Goal: Task Accomplishment & Management: Use online tool/utility

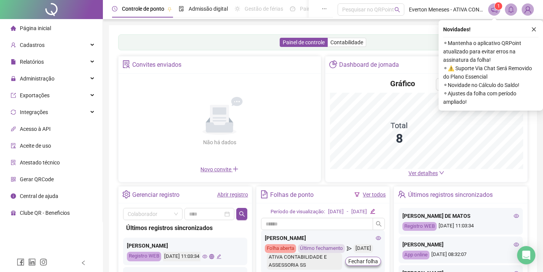
click at [535, 30] on icon "close" at bounding box center [533, 29] width 5 height 5
click at [495, 10] on icon "notification" at bounding box center [494, 9] width 7 height 7
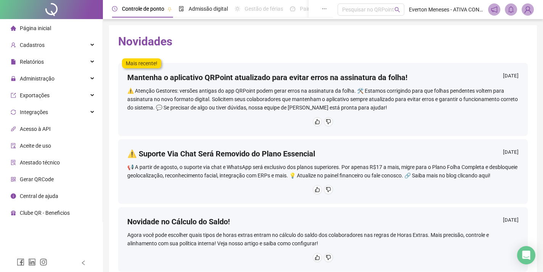
click at [495, 10] on icon "notification" at bounding box center [494, 9] width 7 height 7
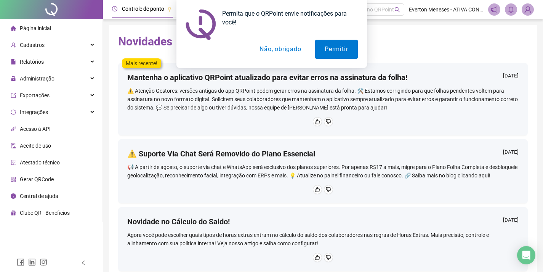
drag, startPoint x: 272, startPoint y: 48, endPoint x: 267, endPoint y: 51, distance: 6.2
click at [269, 51] on button "Não, obrigado" at bounding box center [280, 49] width 61 height 19
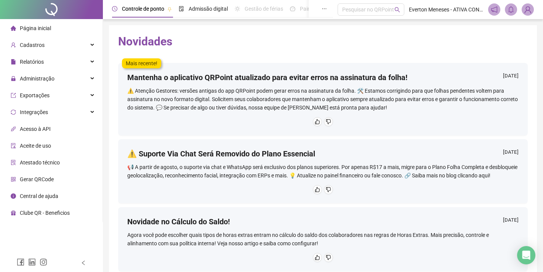
click at [53, 24] on li "Página inicial" at bounding box center [51, 28] width 99 height 15
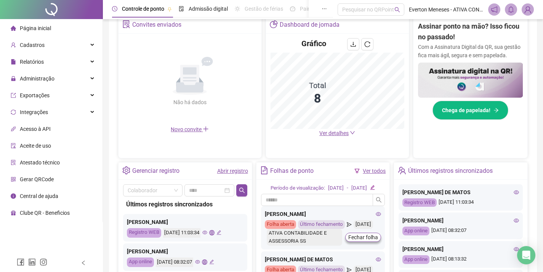
scroll to position [191, 0]
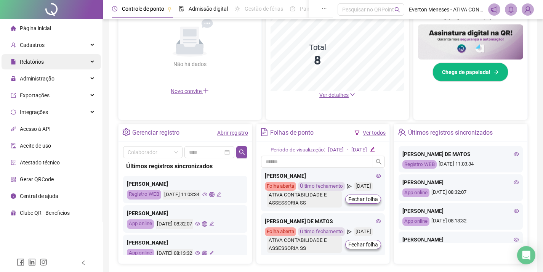
click at [50, 64] on div "Relatórios" at bounding box center [51, 61] width 99 height 15
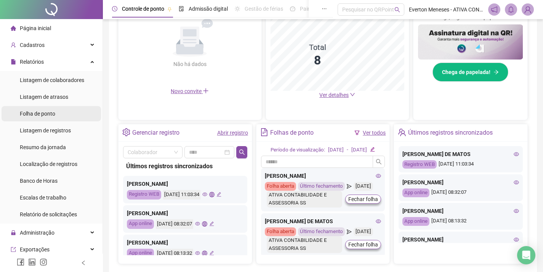
click at [50, 112] on span "Folha de ponto" at bounding box center [37, 113] width 35 height 6
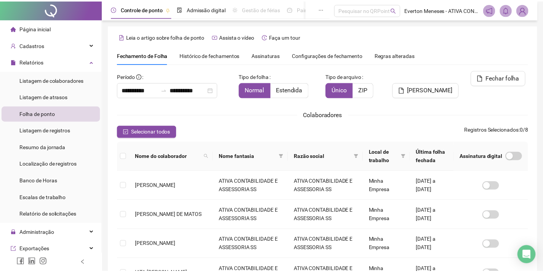
scroll to position [20, 0]
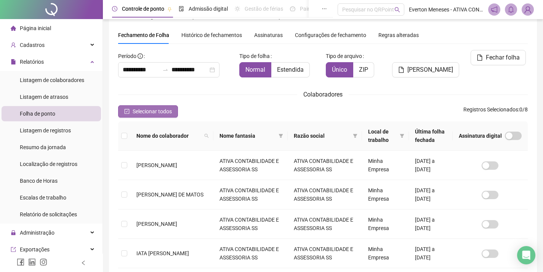
click at [126, 112] on icon "check-square" at bounding box center [126, 111] width 5 height 5
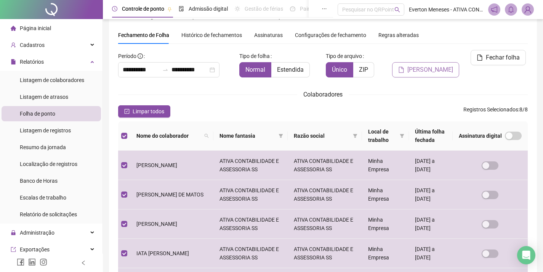
click at [431, 65] on span "[PERSON_NAME]" at bounding box center [430, 69] width 46 height 9
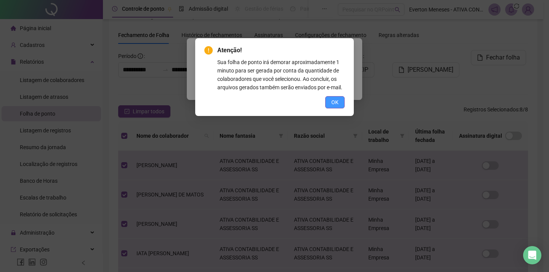
click at [338, 100] on span "OK" at bounding box center [334, 102] width 7 height 8
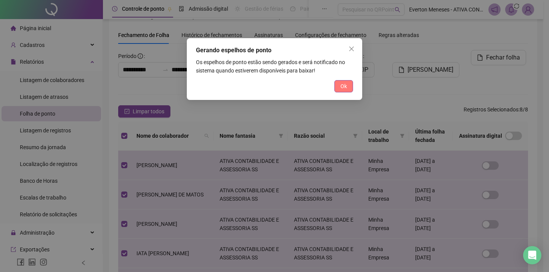
click at [352, 86] on button "Ok" at bounding box center [343, 86] width 19 height 12
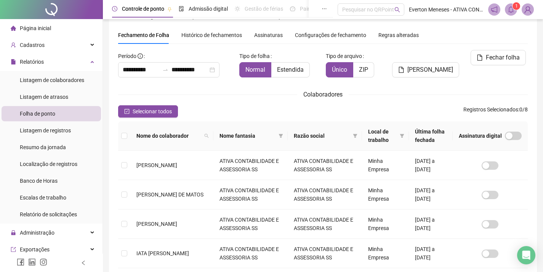
click at [506, 9] on span at bounding box center [511, 9] width 12 height 12
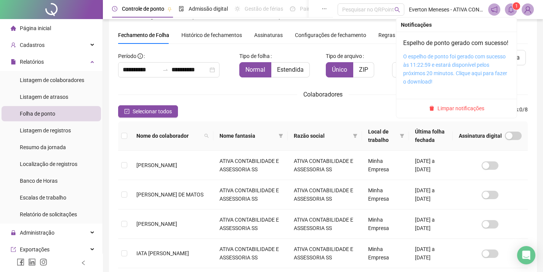
click at [472, 69] on link "O espelho de ponto foi gerado com sucesso às 11:22:59 e estará disponível pelos…" at bounding box center [455, 68] width 104 height 31
